Goal: Find specific page/section: Find specific page/section

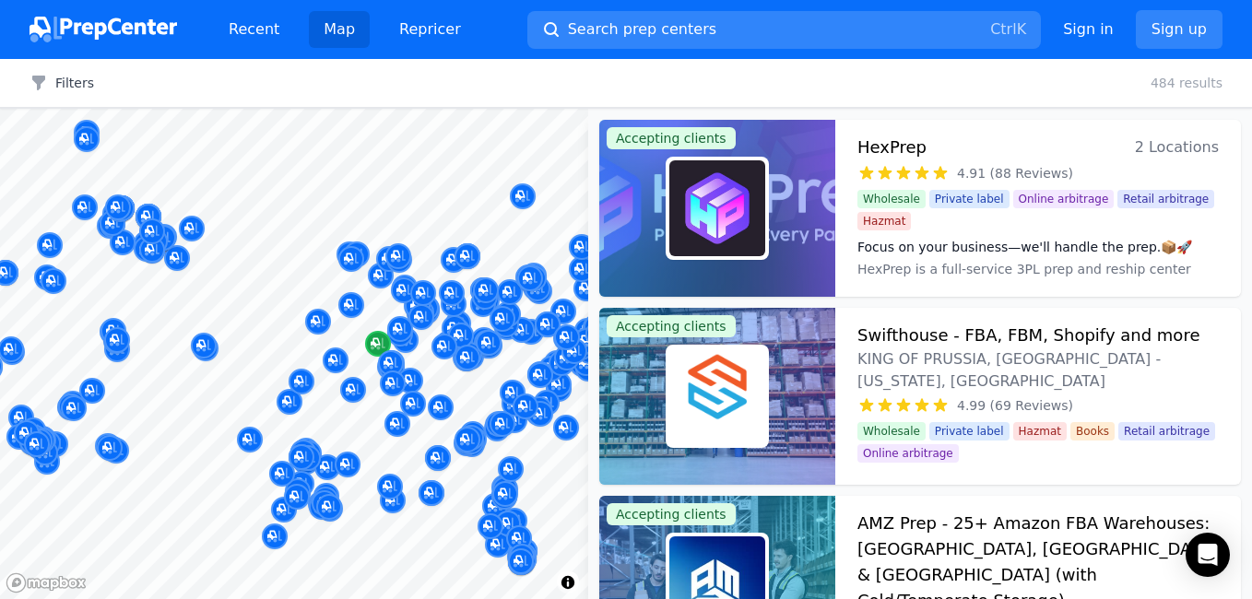
click at [385, 109] on div at bounding box center [294, 109] width 588 height 0
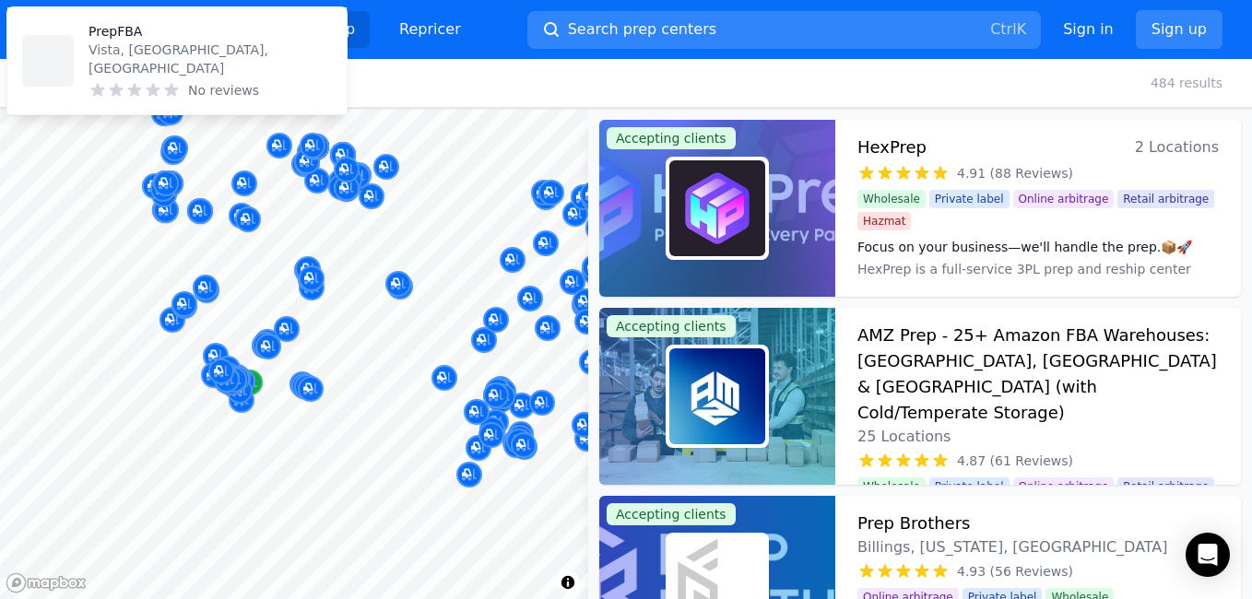
click at [256, 384] on icon "Map marker" at bounding box center [249, 382] width 15 height 18
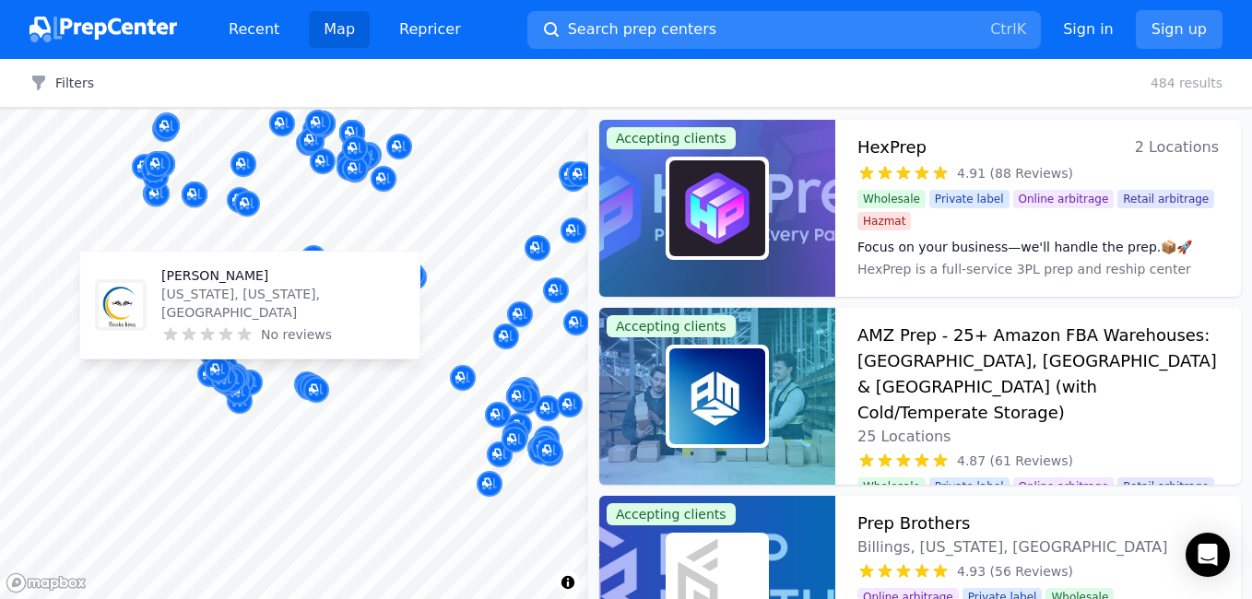
click at [249, 109] on div at bounding box center [294, 109] width 588 height 0
click at [249, 379] on button "Map marker" at bounding box center [238, 393] width 26 height 28
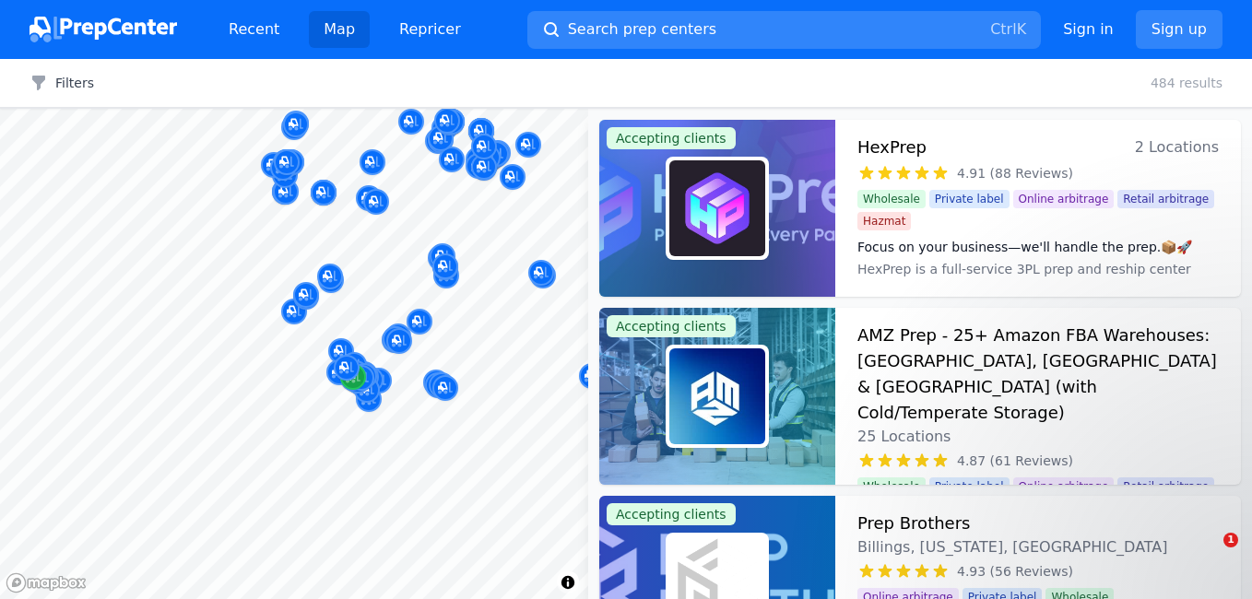
click at [356, 384] on icon "Map marker" at bounding box center [353, 377] width 15 height 18
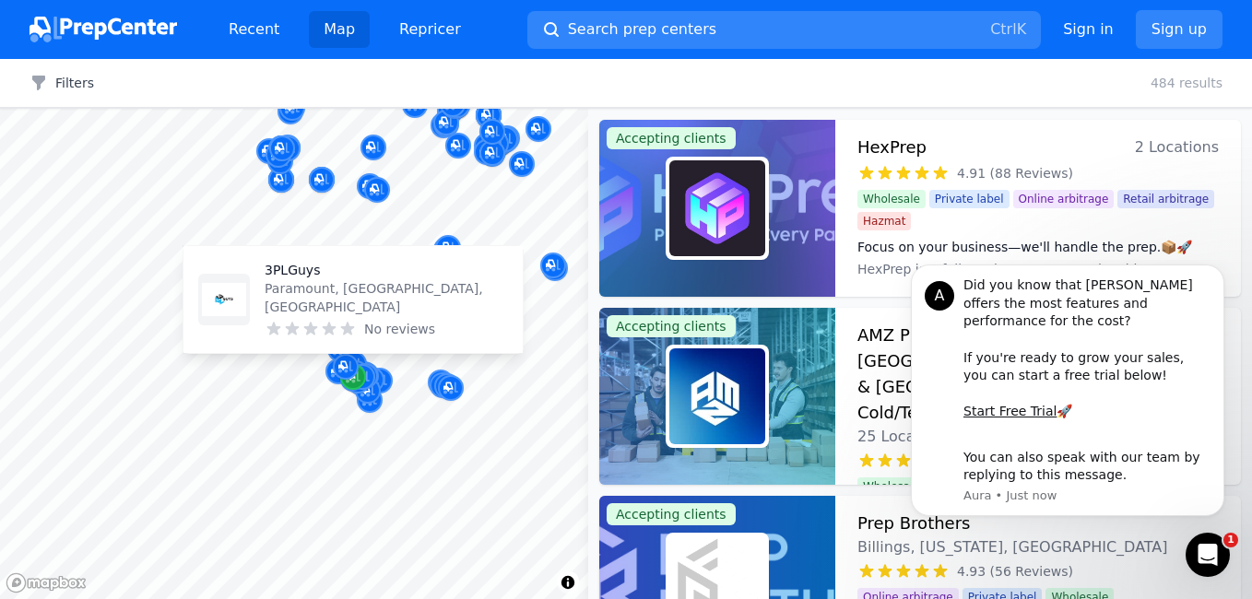
click at [356, 384] on icon "Map marker" at bounding box center [353, 377] width 15 height 18
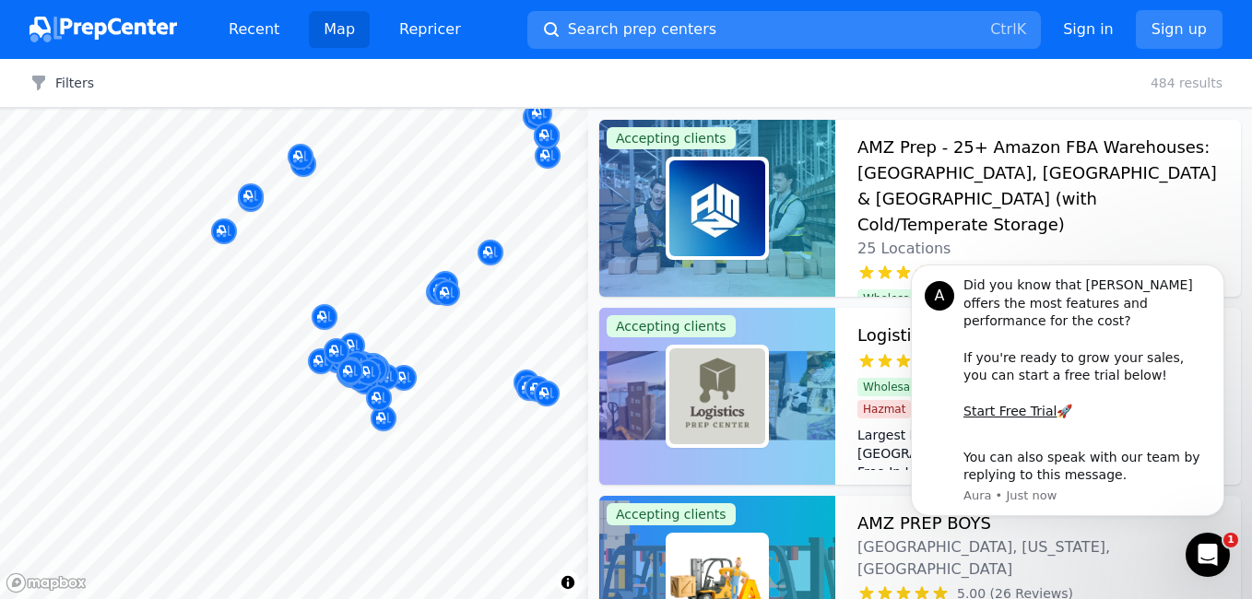
click at [250, 324] on div "3PLGuys Paramount, [GEOGRAPHIC_DATA], [GEOGRAPHIC_DATA] No reviews" at bounding box center [353, 300] width 308 height 88
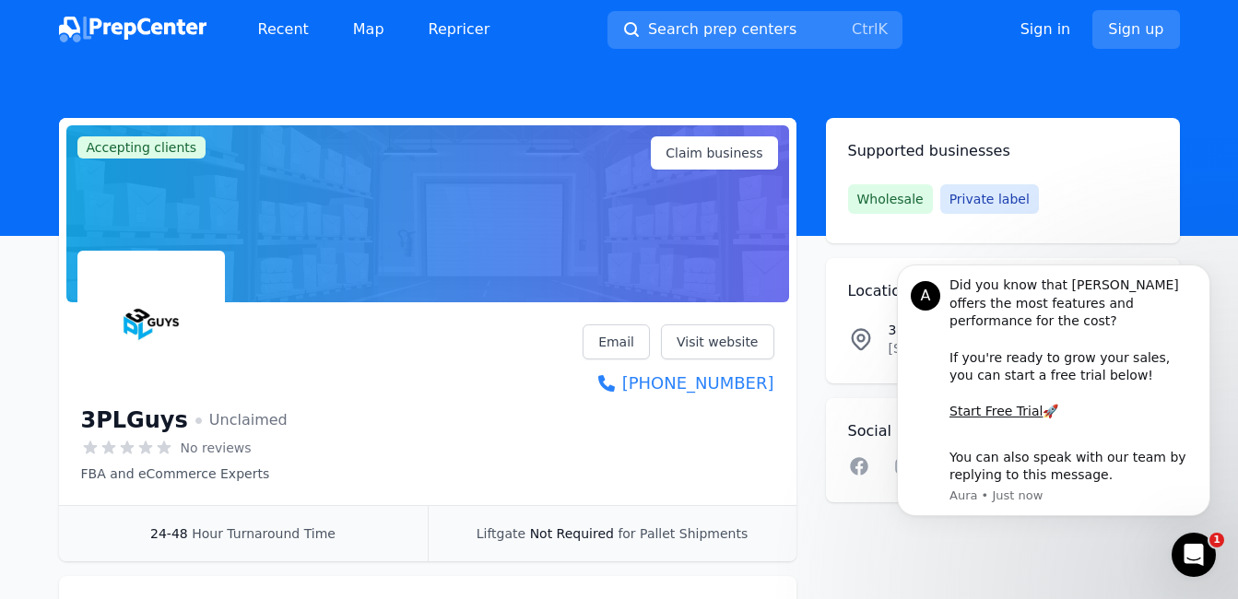
click at [919, 147] on h2 "Supported businesses" at bounding box center [1003, 151] width 310 height 22
